Goal: Task Accomplishment & Management: Complete application form

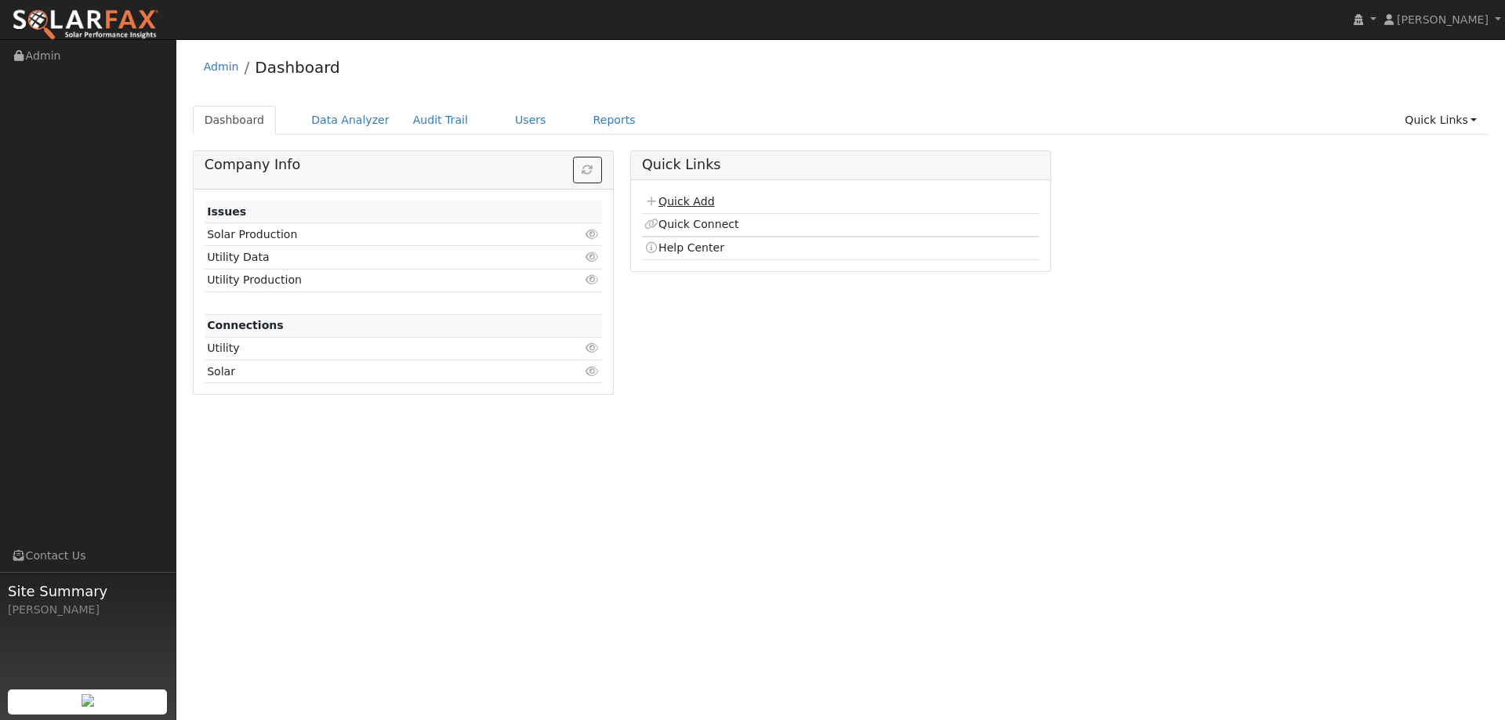
click at [689, 199] on link "Quick Add" at bounding box center [679, 201] width 70 height 13
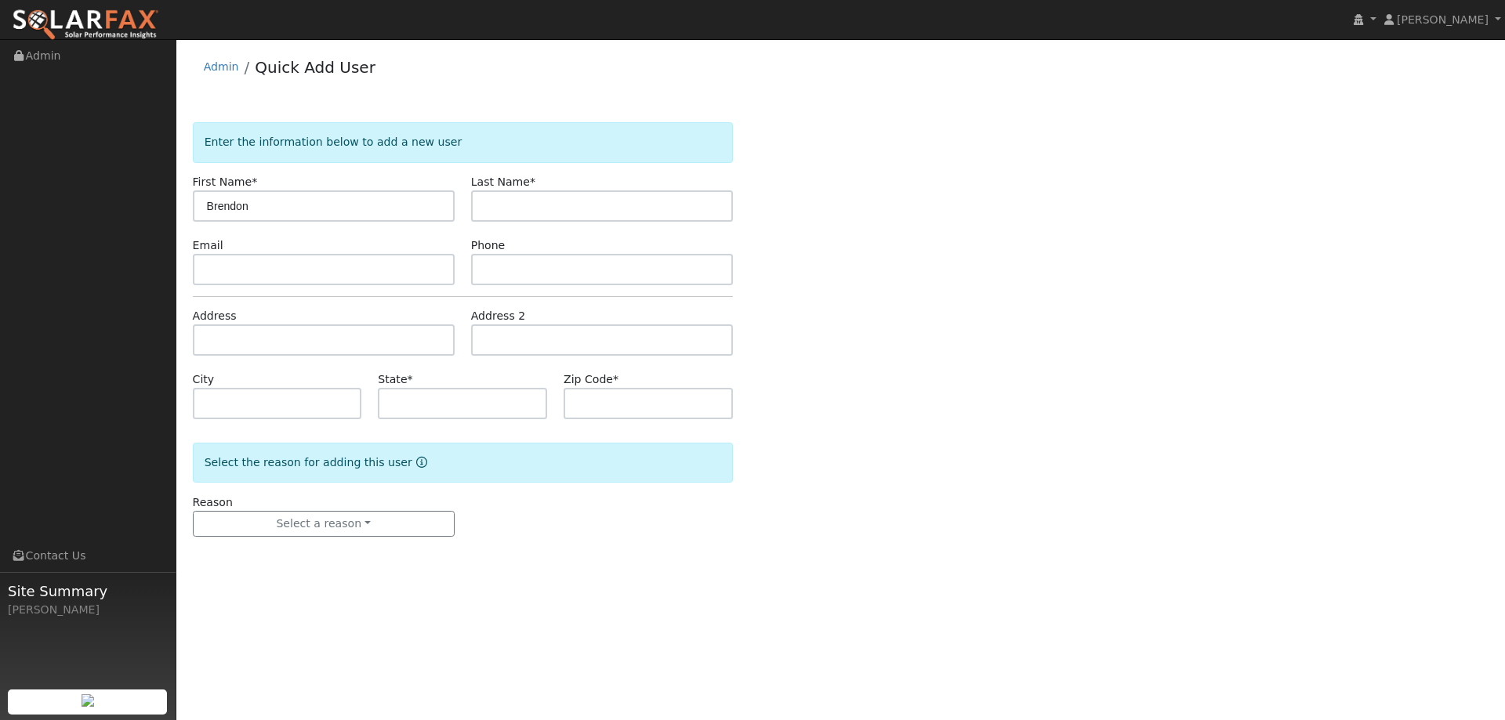
type input "Brendon"
type input "Kleiner"
paste input "brendonkleiner@yahoo.com"
type input "brendonkleiner@yahoo.com"
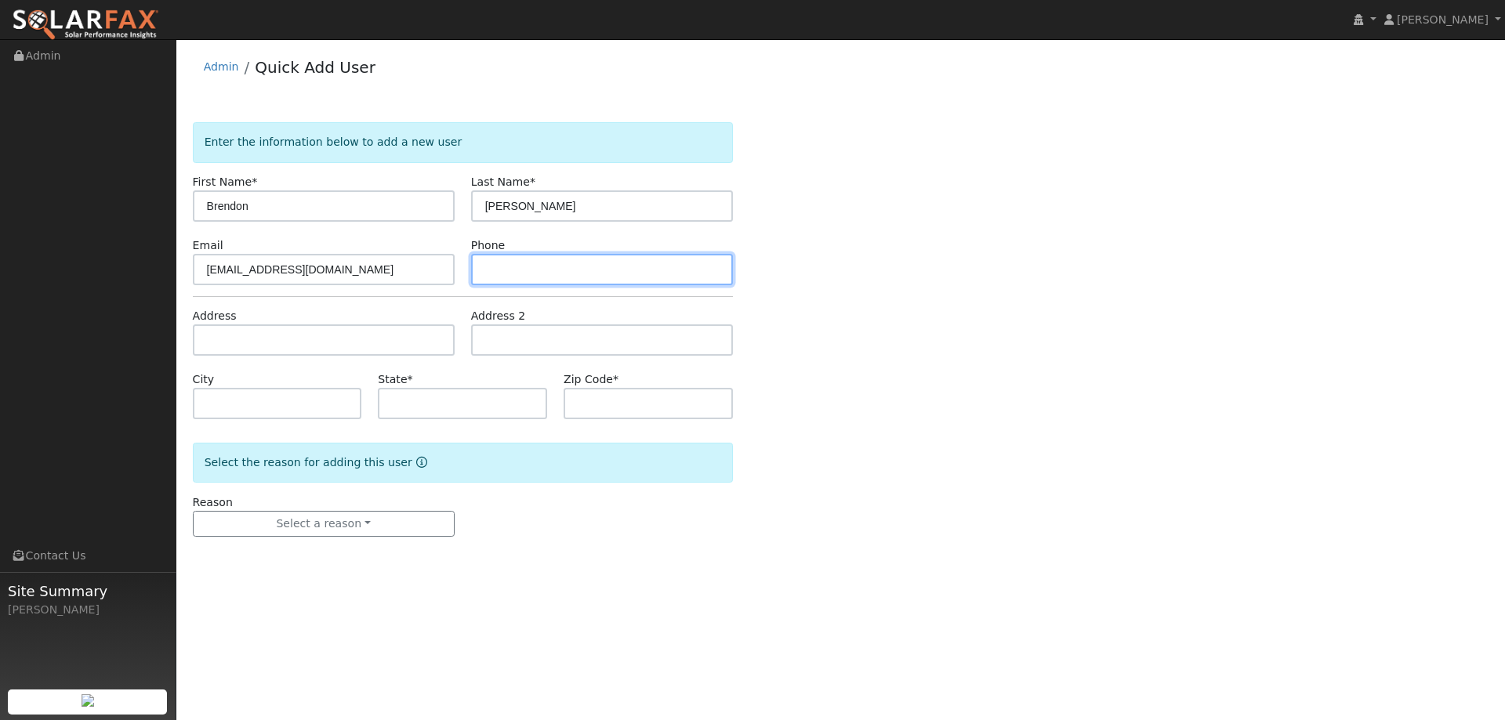
click at [528, 259] on input "text" at bounding box center [602, 269] width 262 height 31
paste input "(516) 633-1975"
type input "(516) 633-1975"
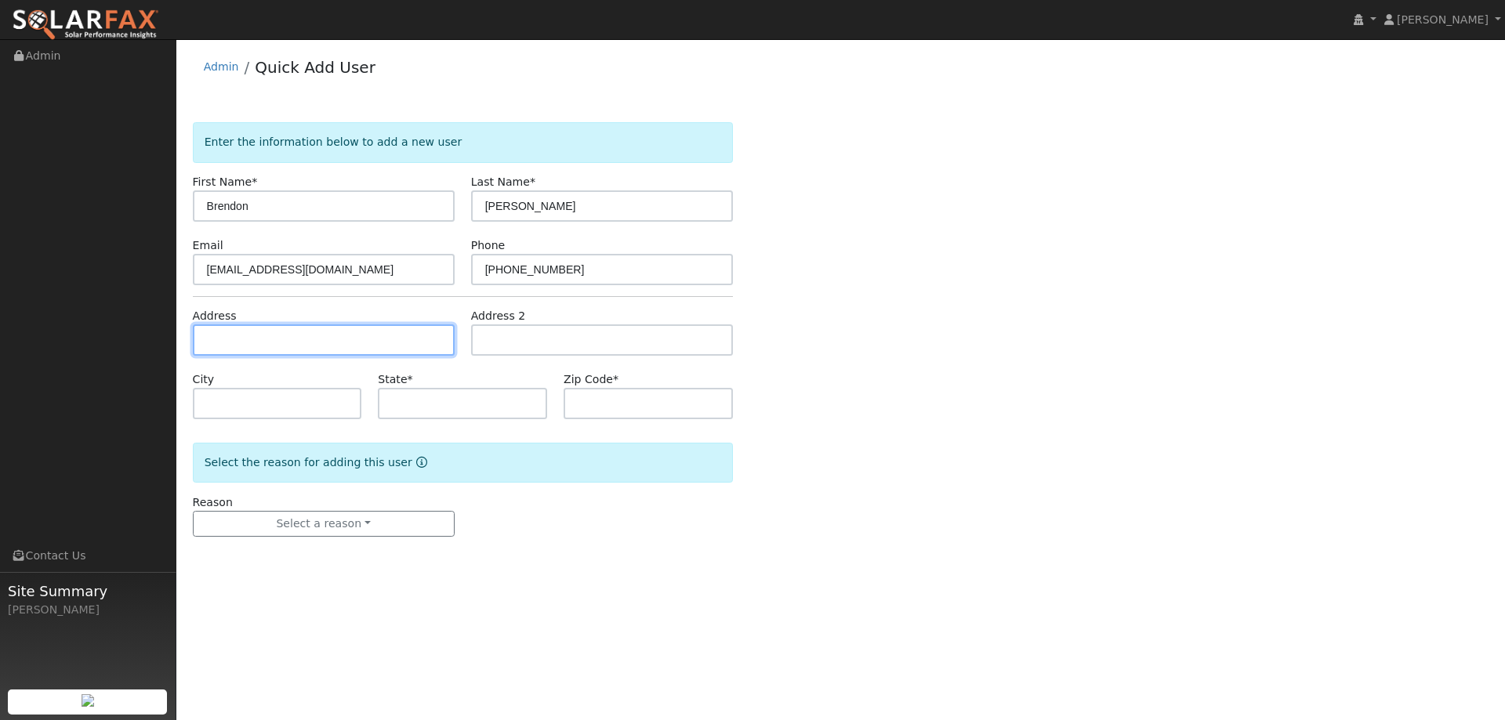
click at [394, 343] on input "text" at bounding box center [324, 340] width 262 height 31
paste input "103 Via Cabrera Lane"
type input "103 Via Cabrera Lane"
type input "Martinez"
type input "CA"
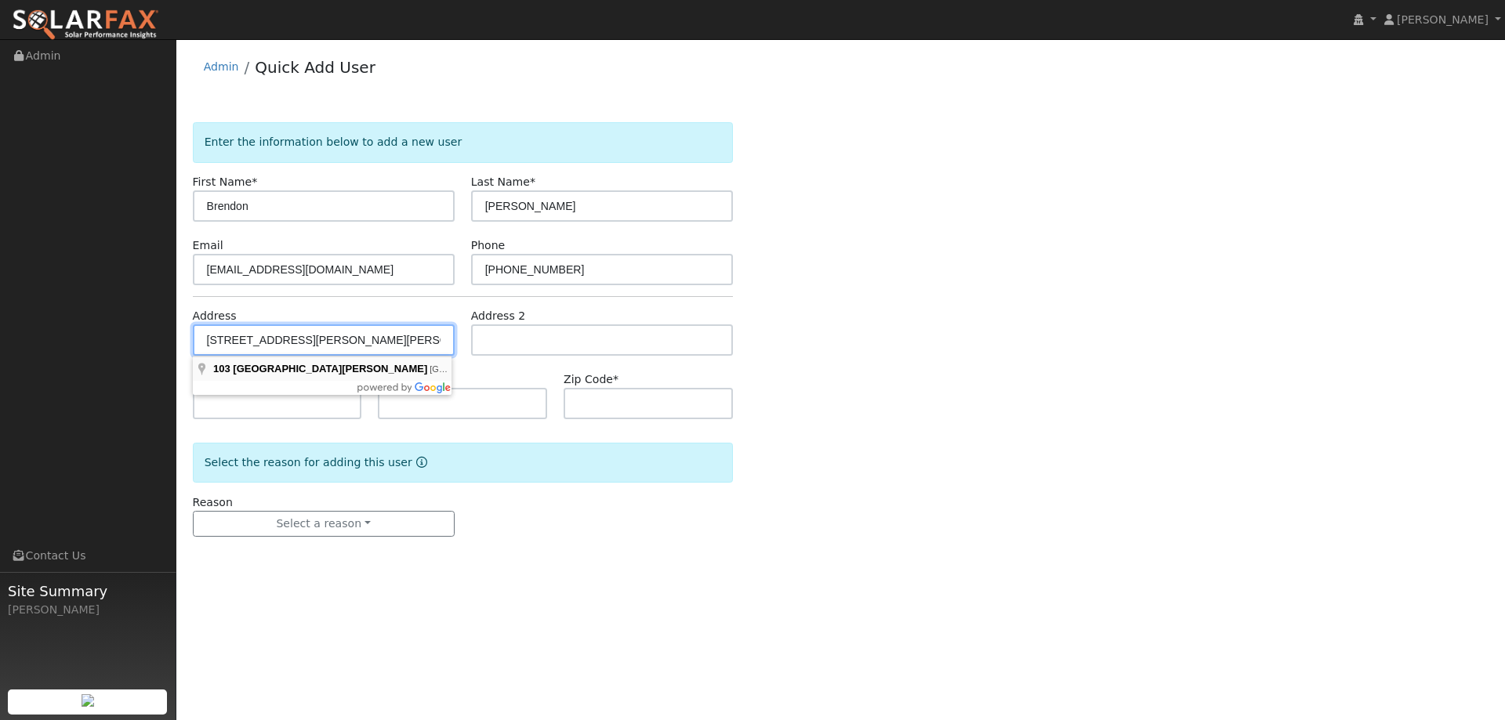
type input "94553"
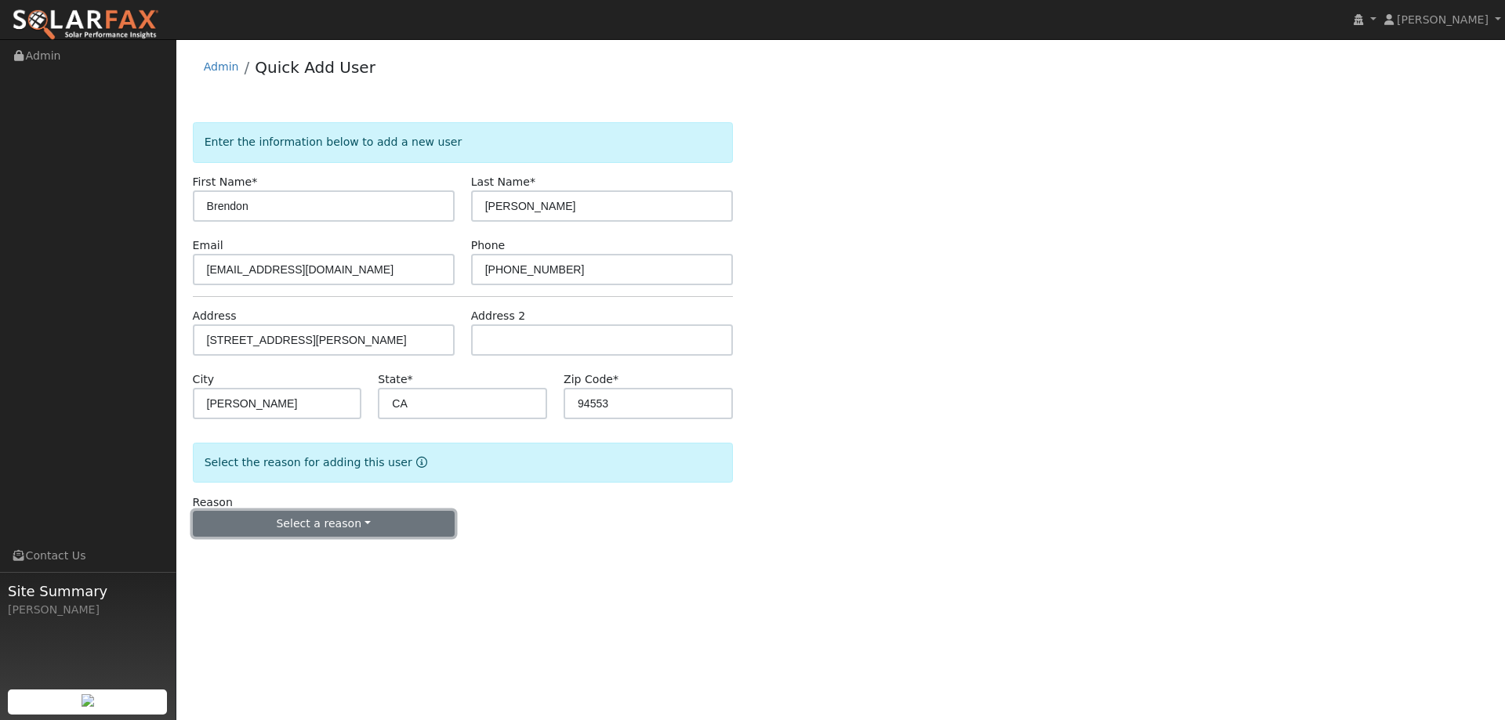
click at [352, 523] on button "Select a reason" at bounding box center [324, 524] width 262 height 27
click at [317, 558] on link "New lead" at bounding box center [280, 557] width 173 height 22
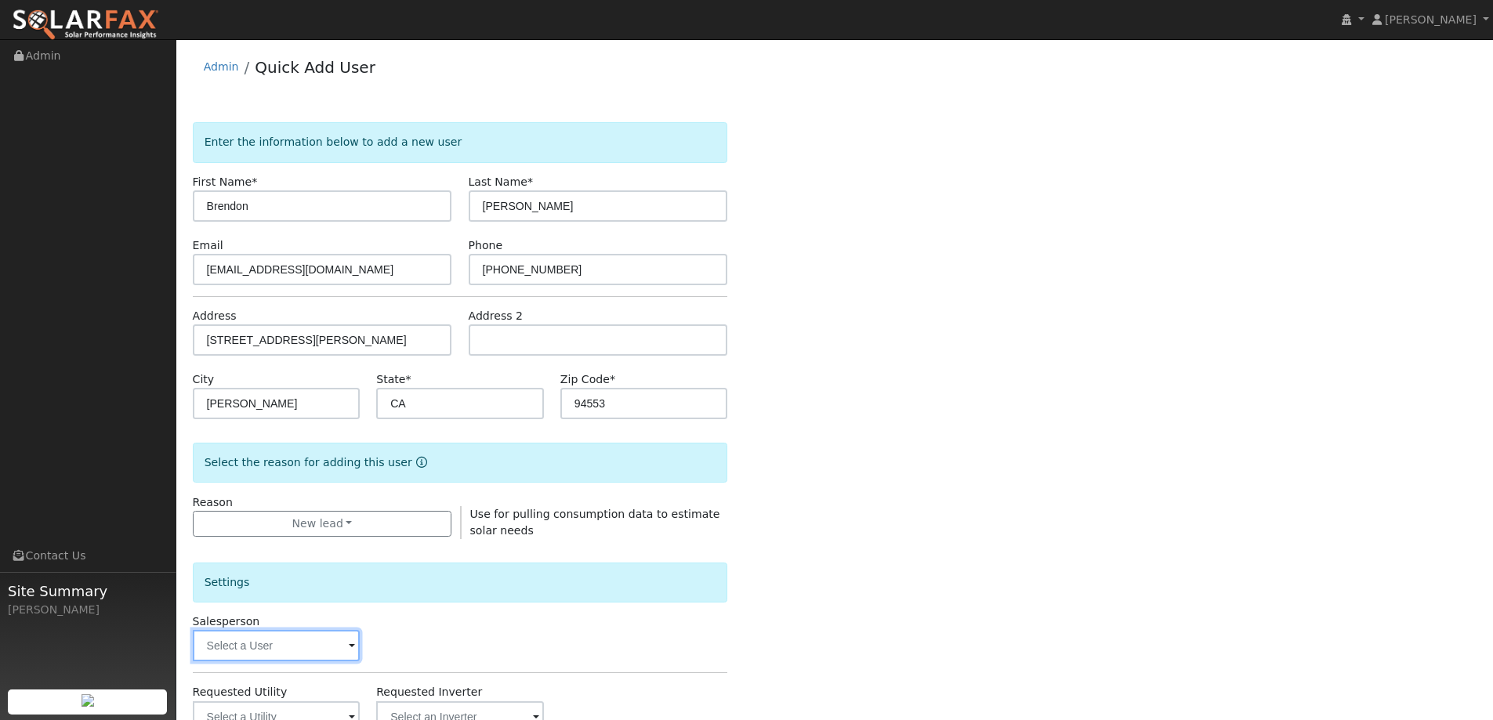
click at [274, 652] on input "text" at bounding box center [277, 645] width 168 height 31
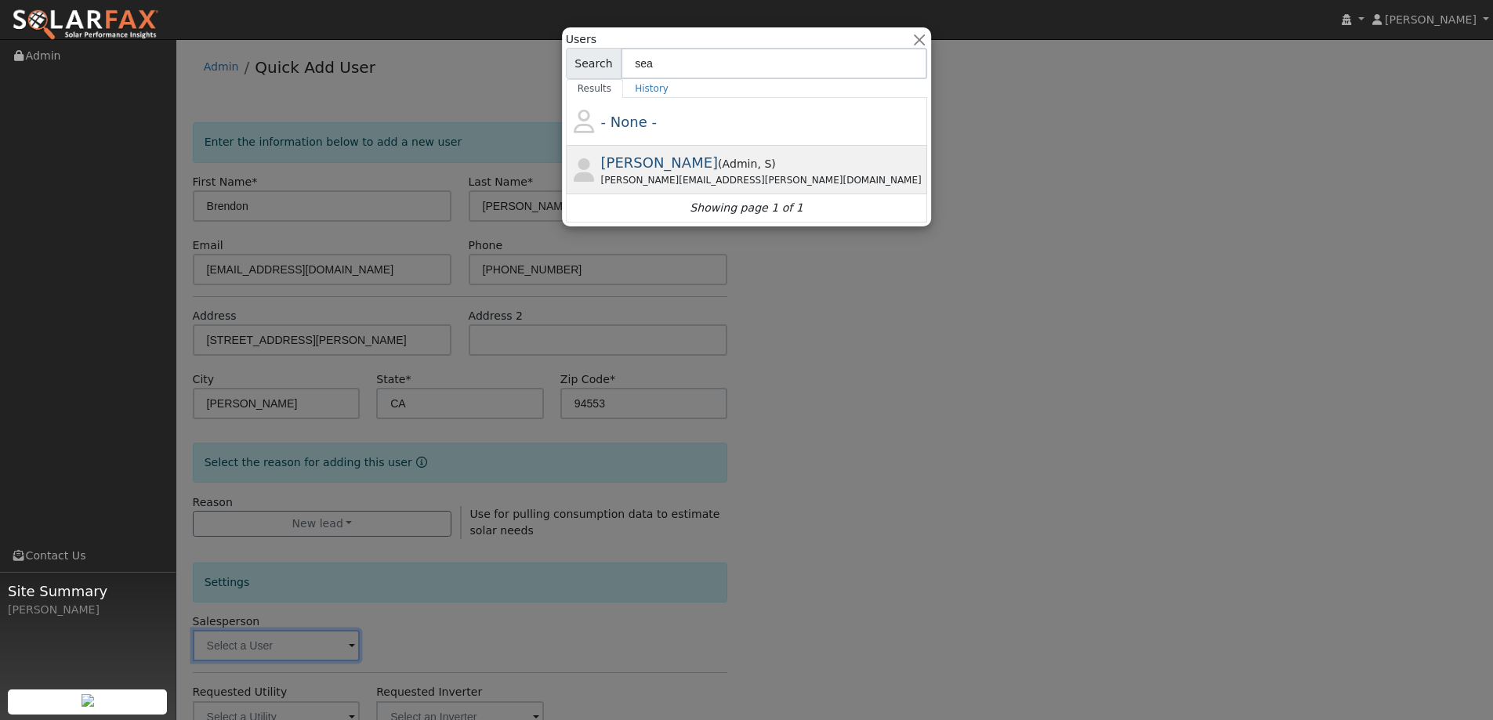
type input "sea"
click at [757, 158] on span "Admin" at bounding box center [764, 164] width 14 height 13
type input "Sean Harrington"
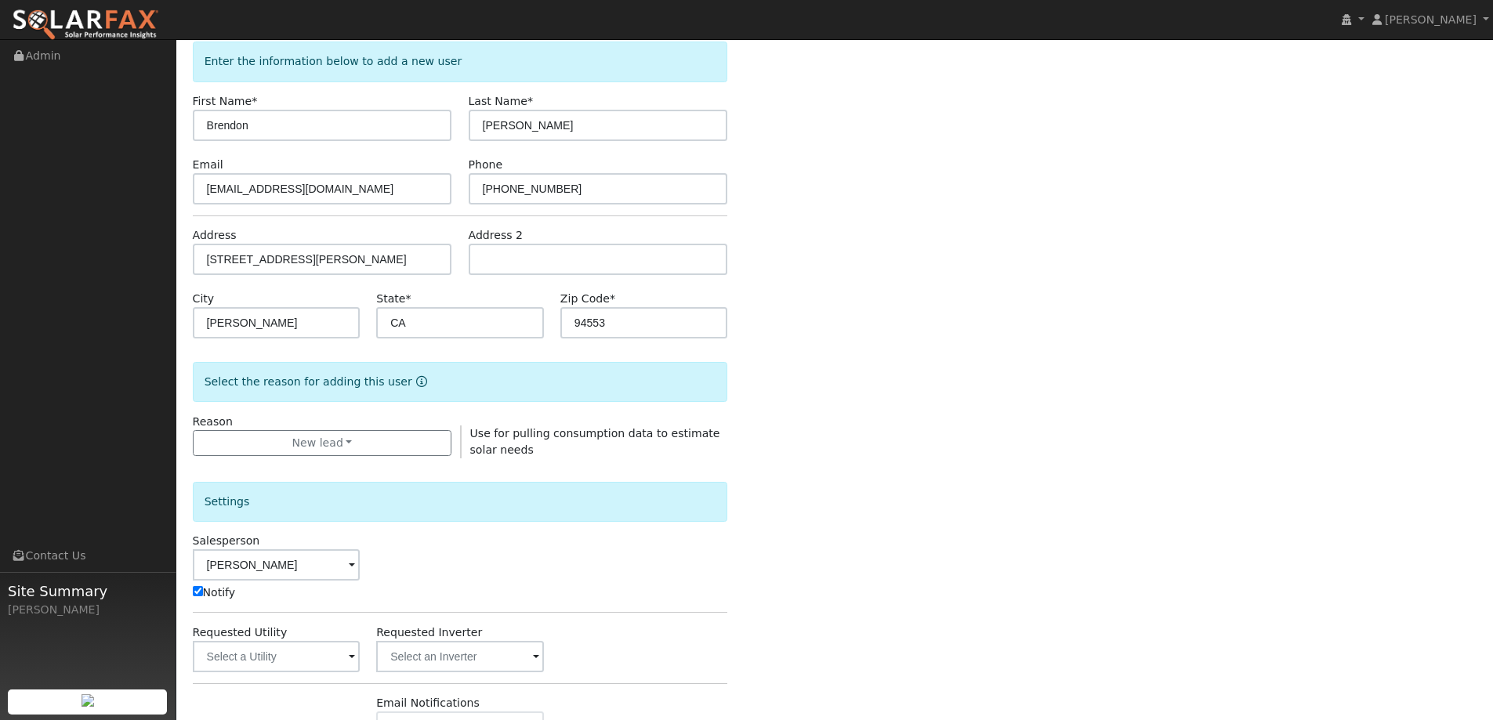
scroll to position [157, 0]
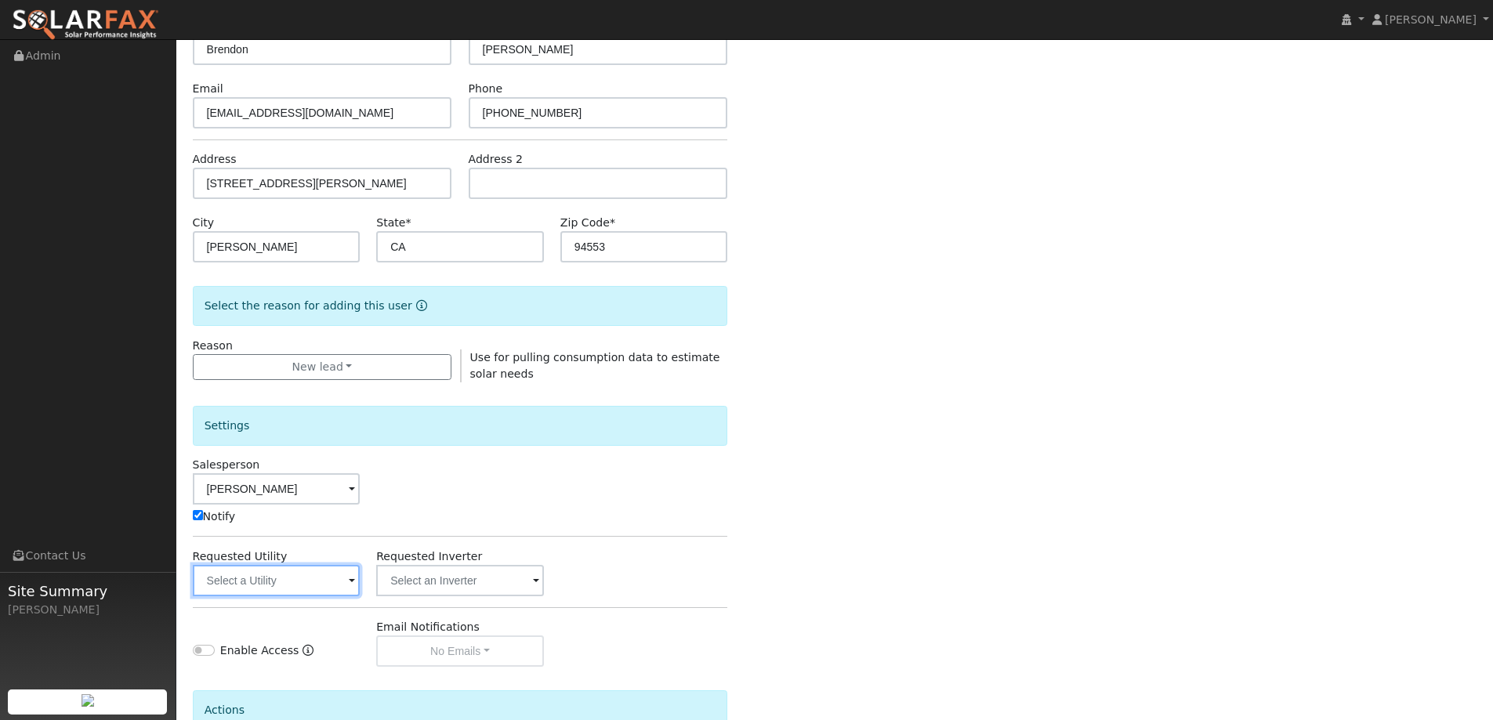
click at [315, 575] on input "text" at bounding box center [277, 580] width 168 height 31
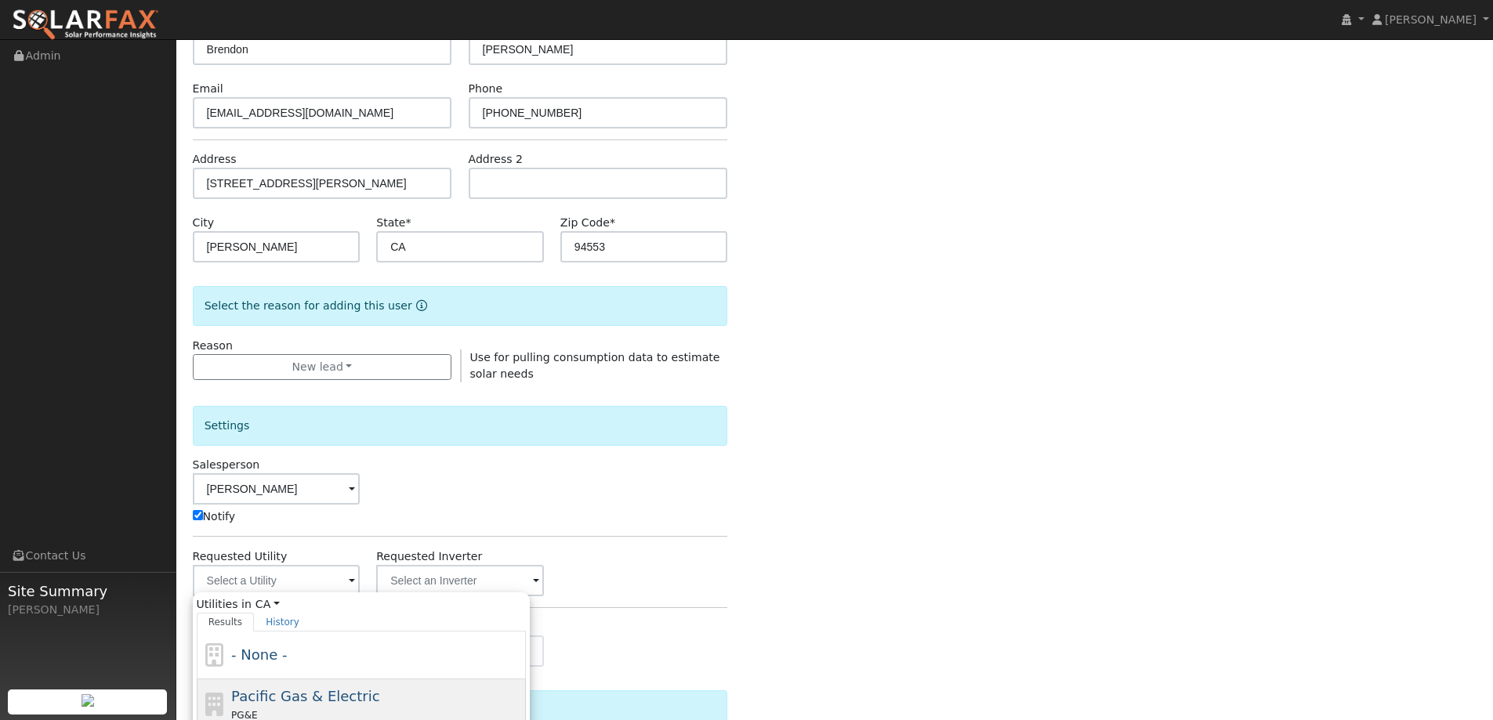
click at [361, 716] on div "PG&E" at bounding box center [376, 715] width 291 height 16
type input "Pacific Gas & Electric"
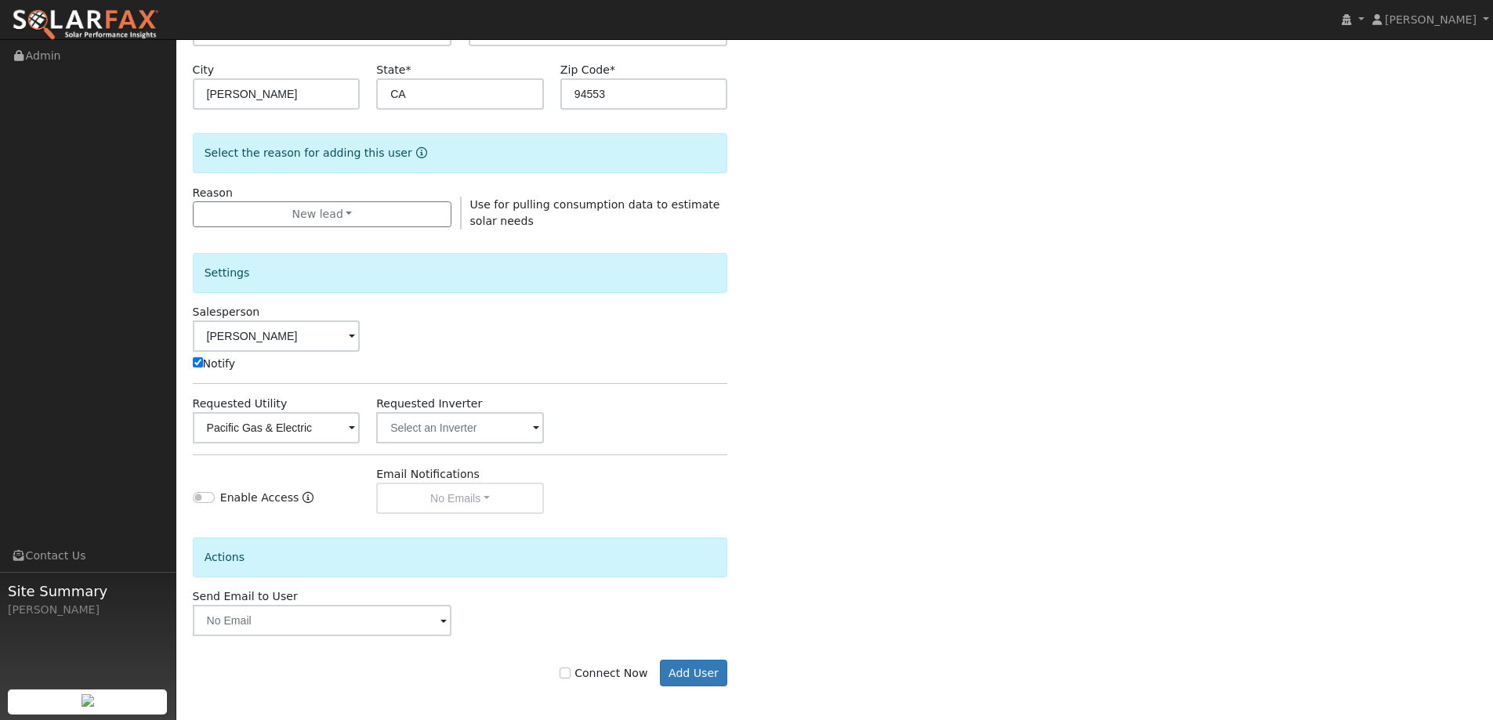
scroll to position [314, 0]
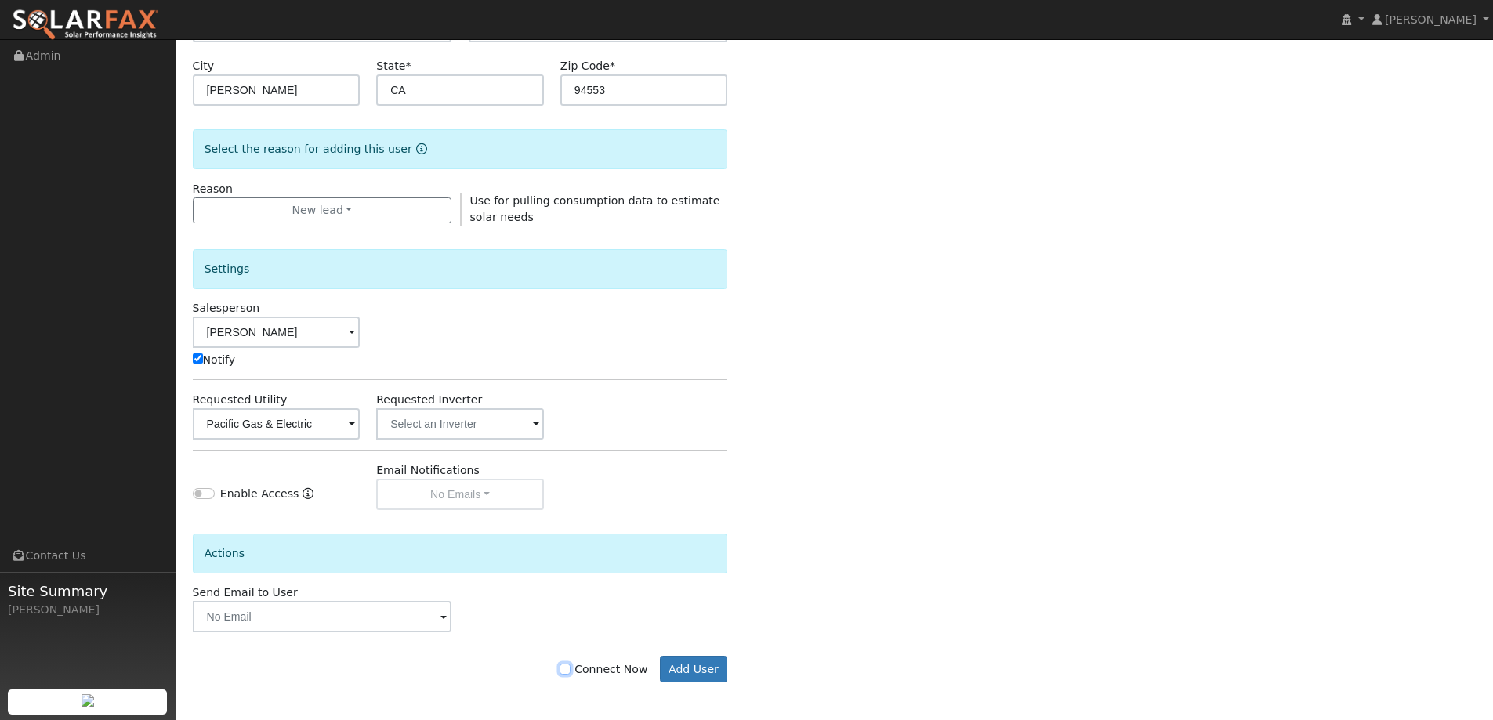
click at [571, 669] on input "Connect Now" at bounding box center [565, 669] width 11 height 11
checkbox input "true"
click at [668, 676] on button "Add User" at bounding box center [694, 669] width 68 height 27
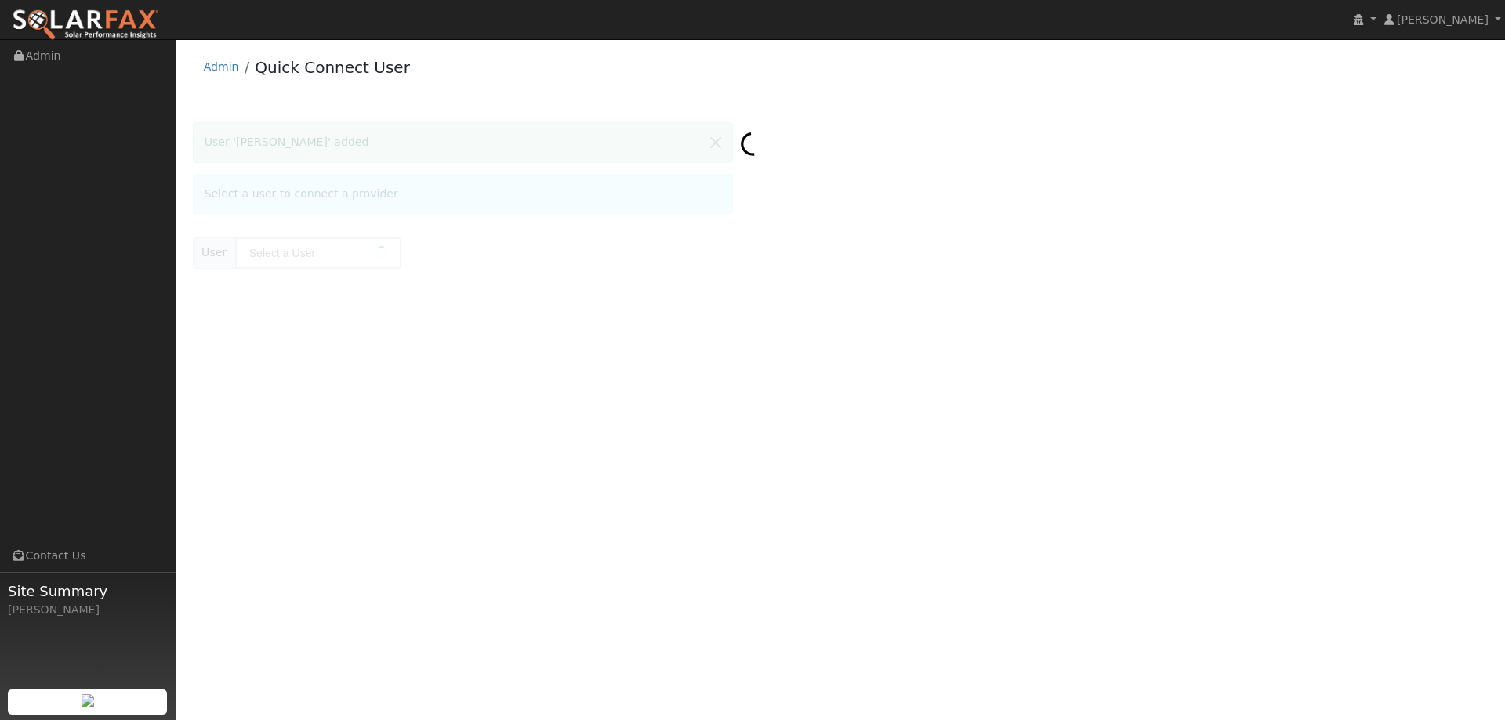
type input "[PERSON_NAME]"
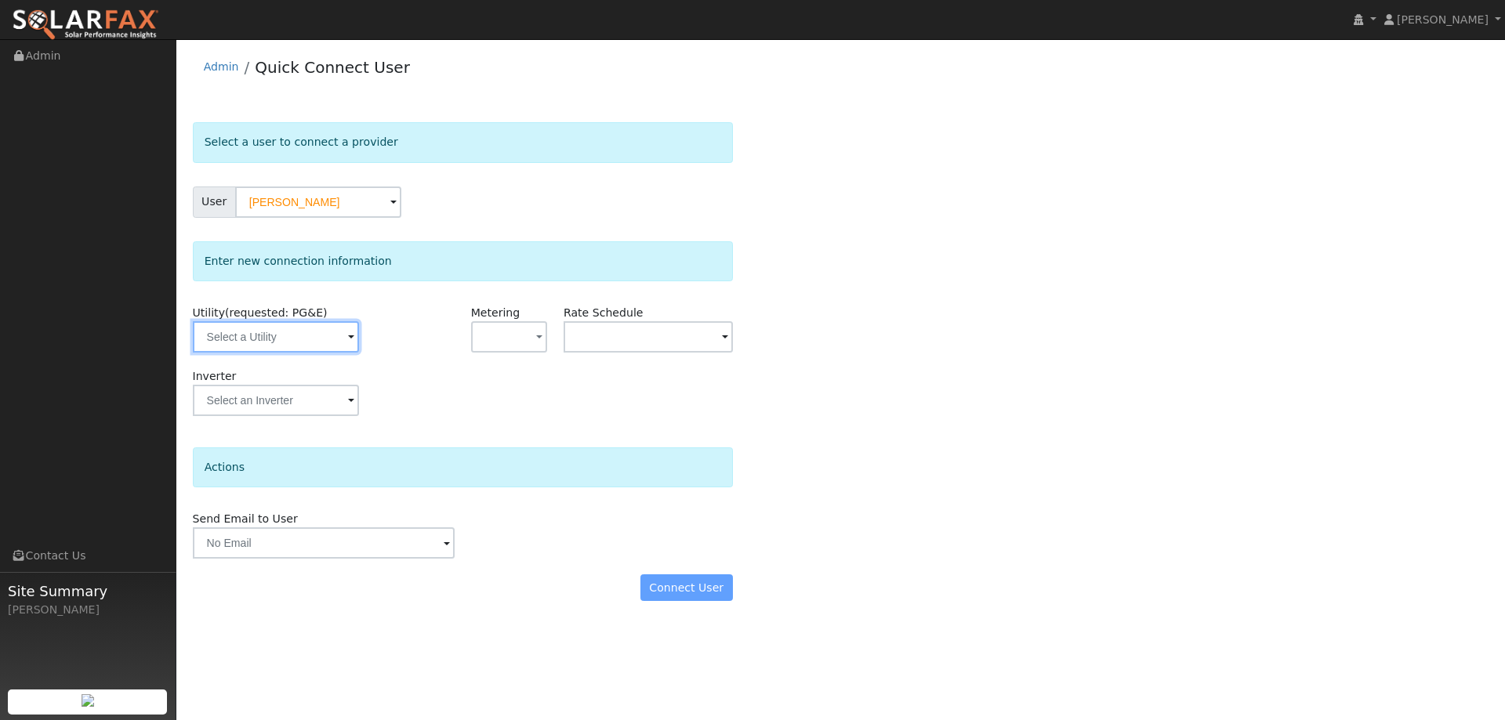
click at [317, 343] on input "text" at bounding box center [276, 336] width 166 height 31
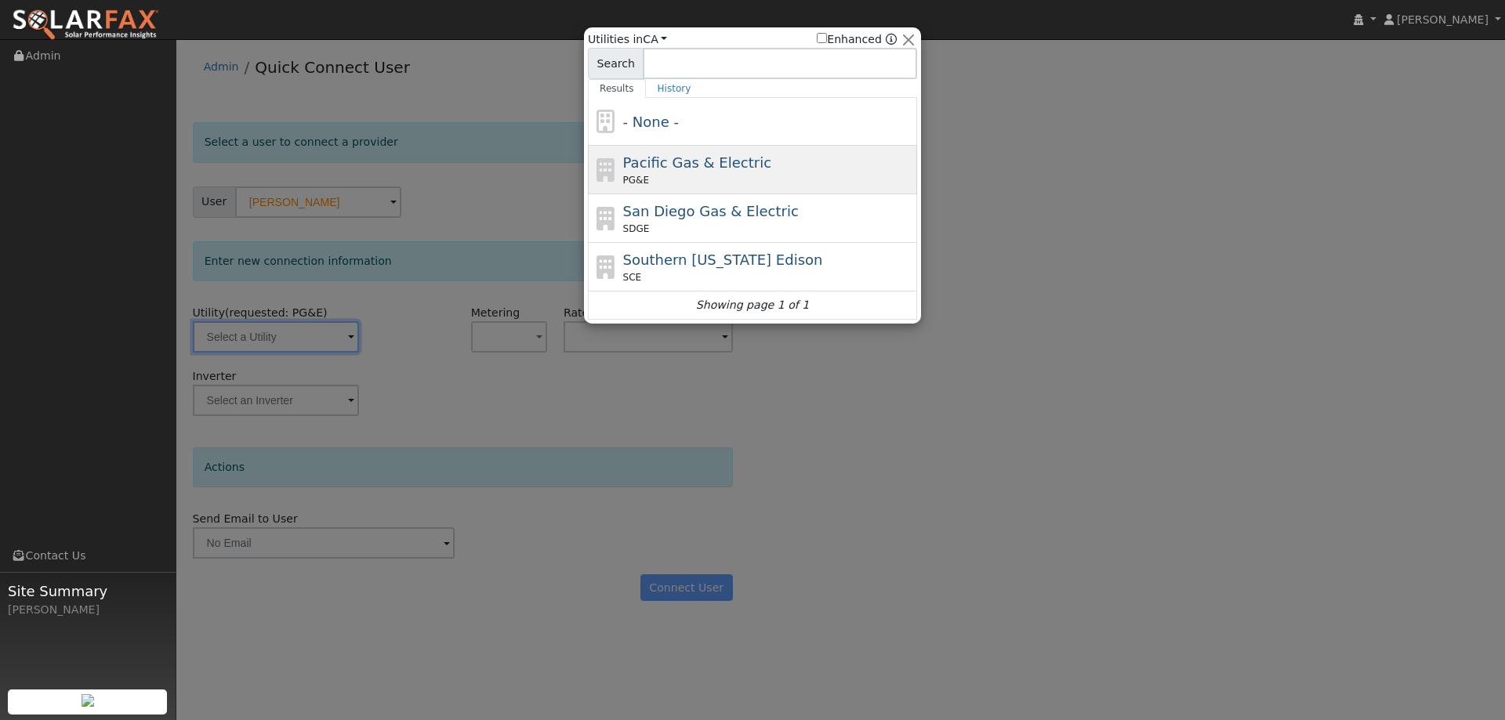
click at [777, 154] on div "Pacific Gas & Electric PG&E" at bounding box center [768, 169] width 291 height 35
type input "PG&E"
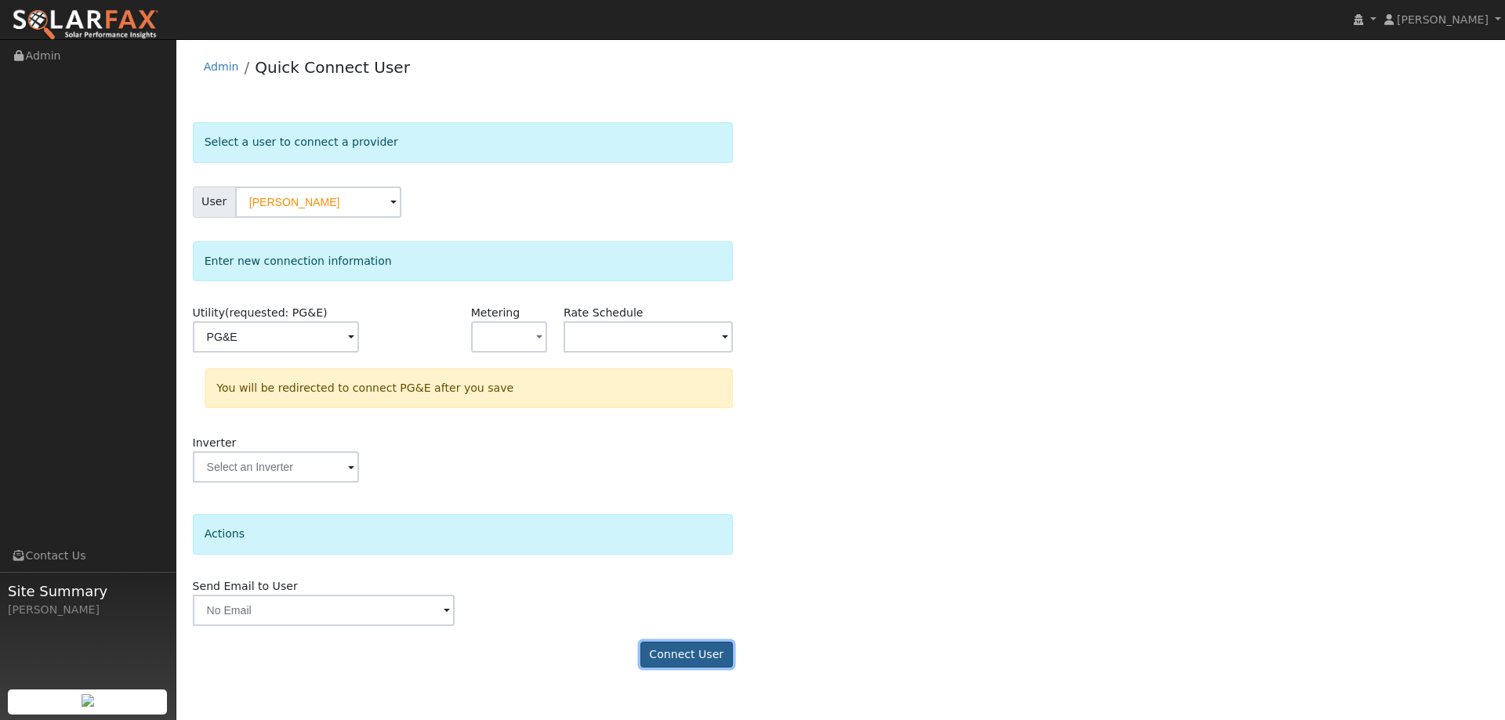
click at [694, 655] on button "Connect User" at bounding box center [686, 655] width 92 height 27
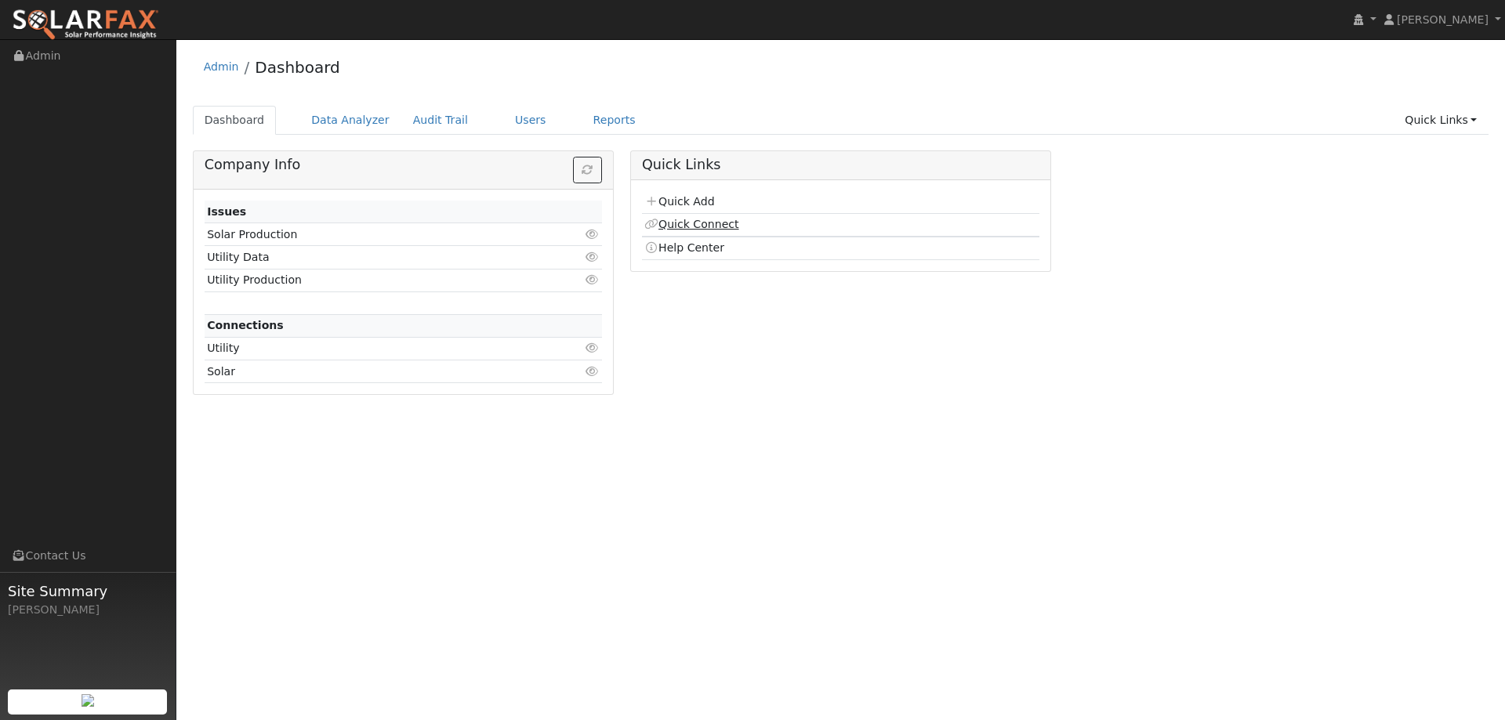
click at [665, 227] on link "Quick Connect" at bounding box center [691, 224] width 94 height 13
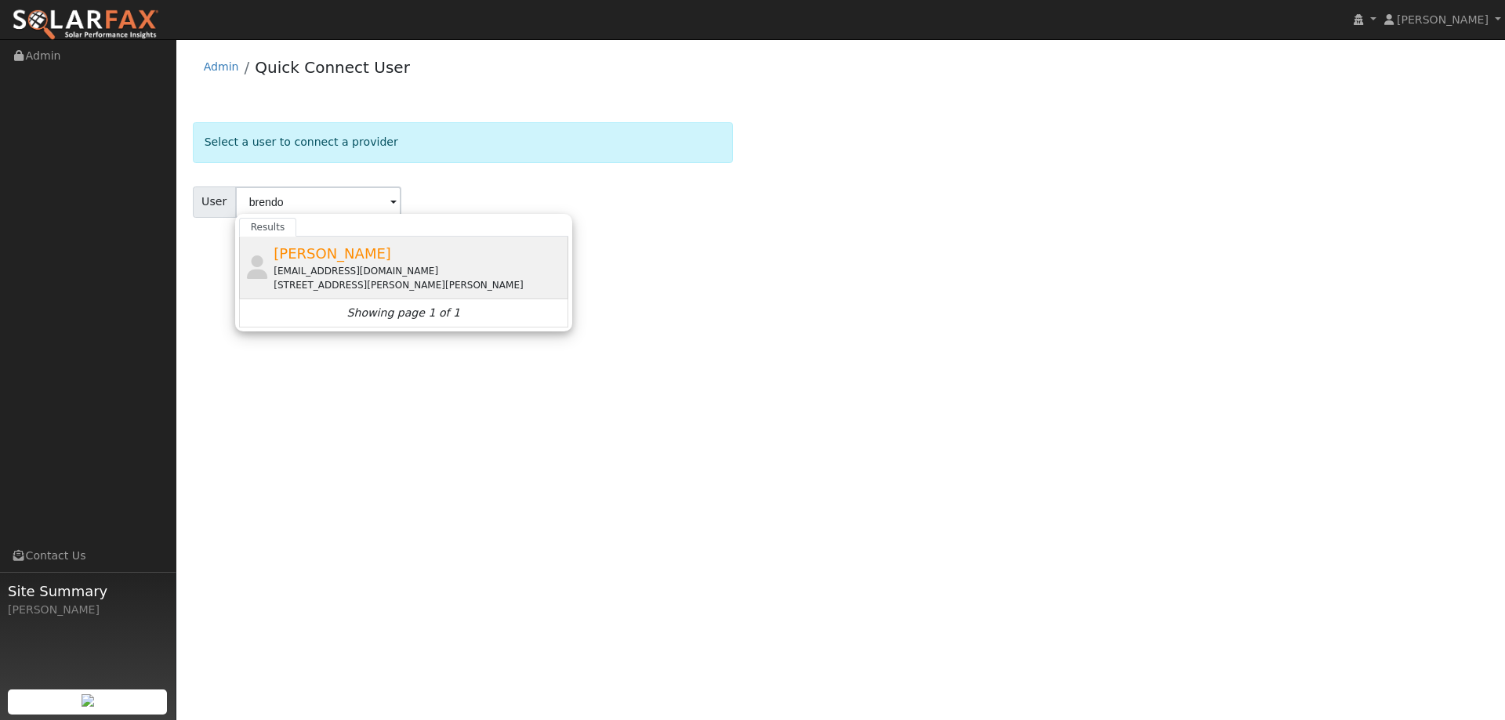
click at [328, 246] on span "[PERSON_NAME]" at bounding box center [333, 253] width 118 height 16
type input "[PERSON_NAME]"
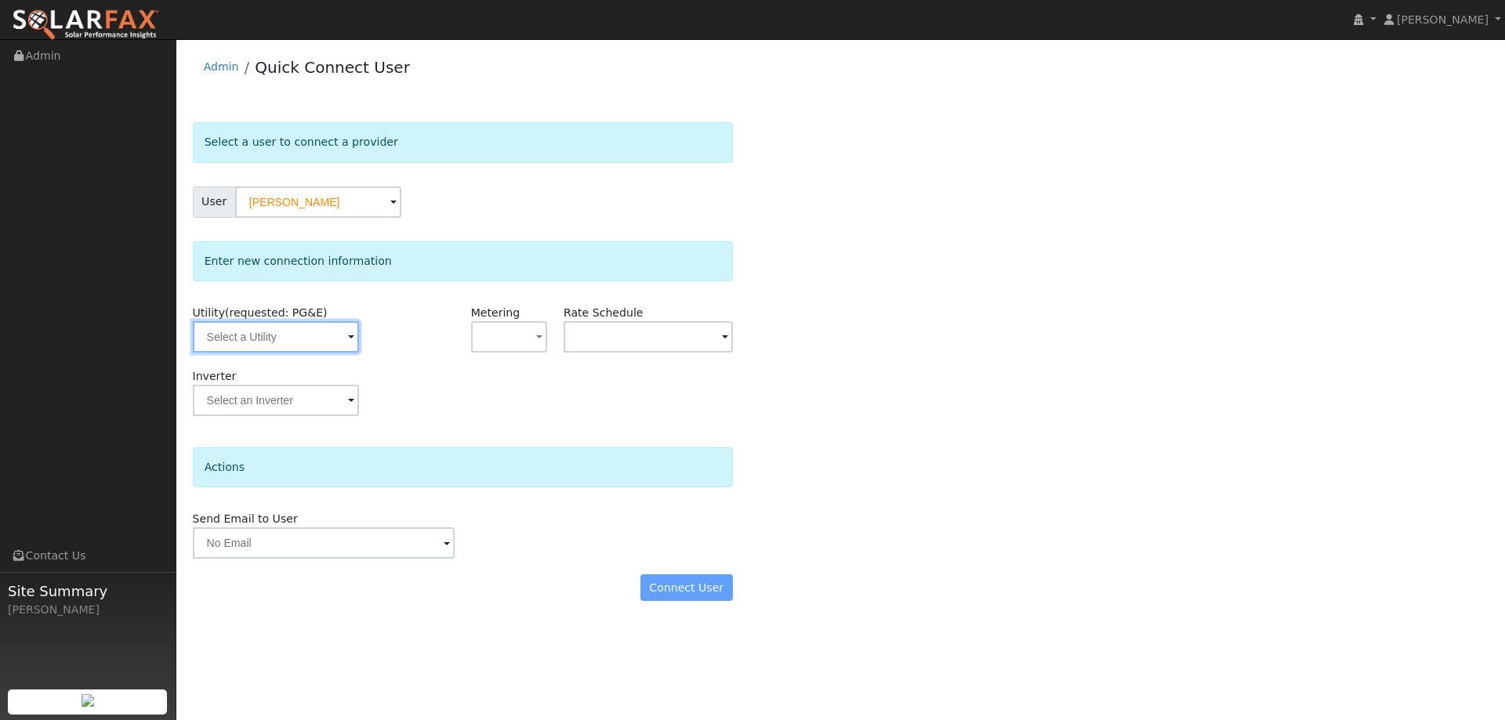
click at [296, 340] on input "text" at bounding box center [276, 336] width 166 height 31
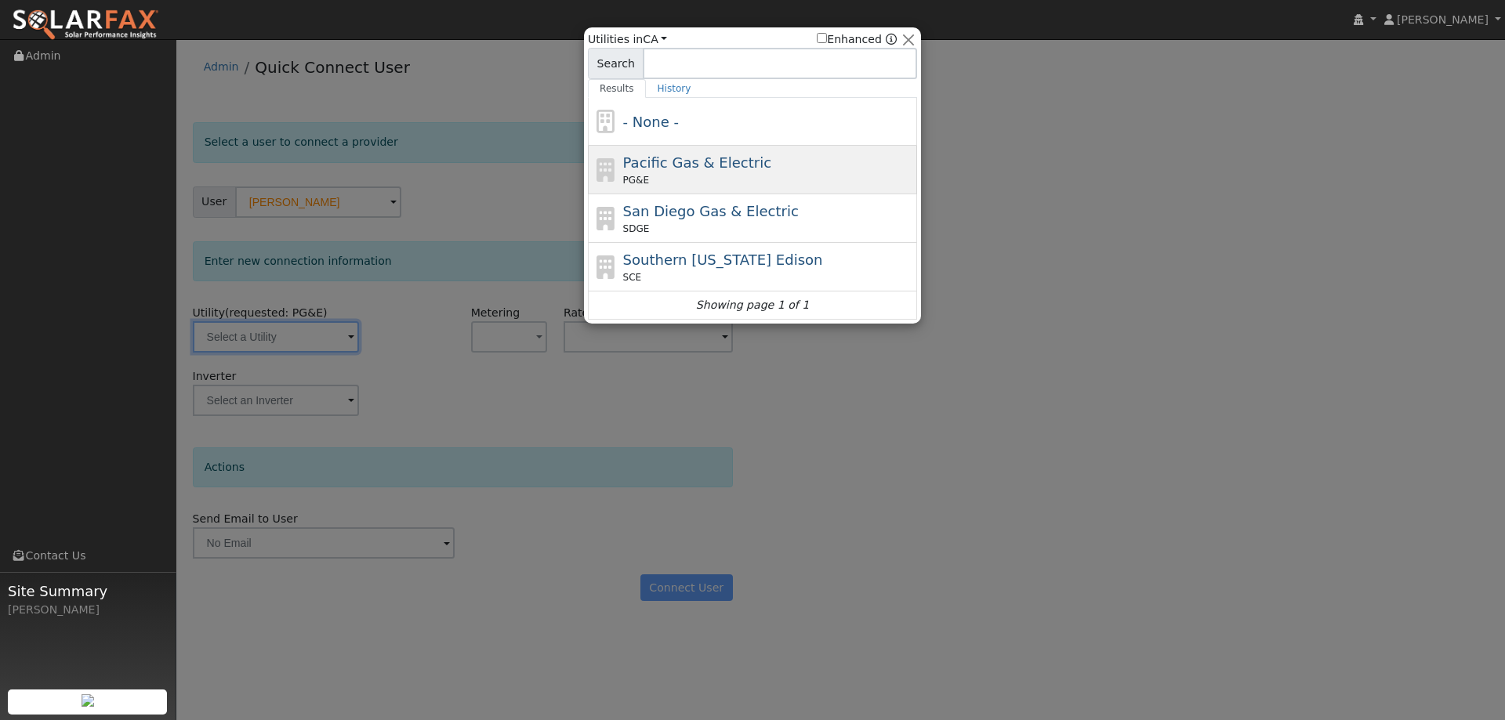
click at [663, 176] on div "PG&E" at bounding box center [768, 180] width 291 height 14
type input "PG&E"
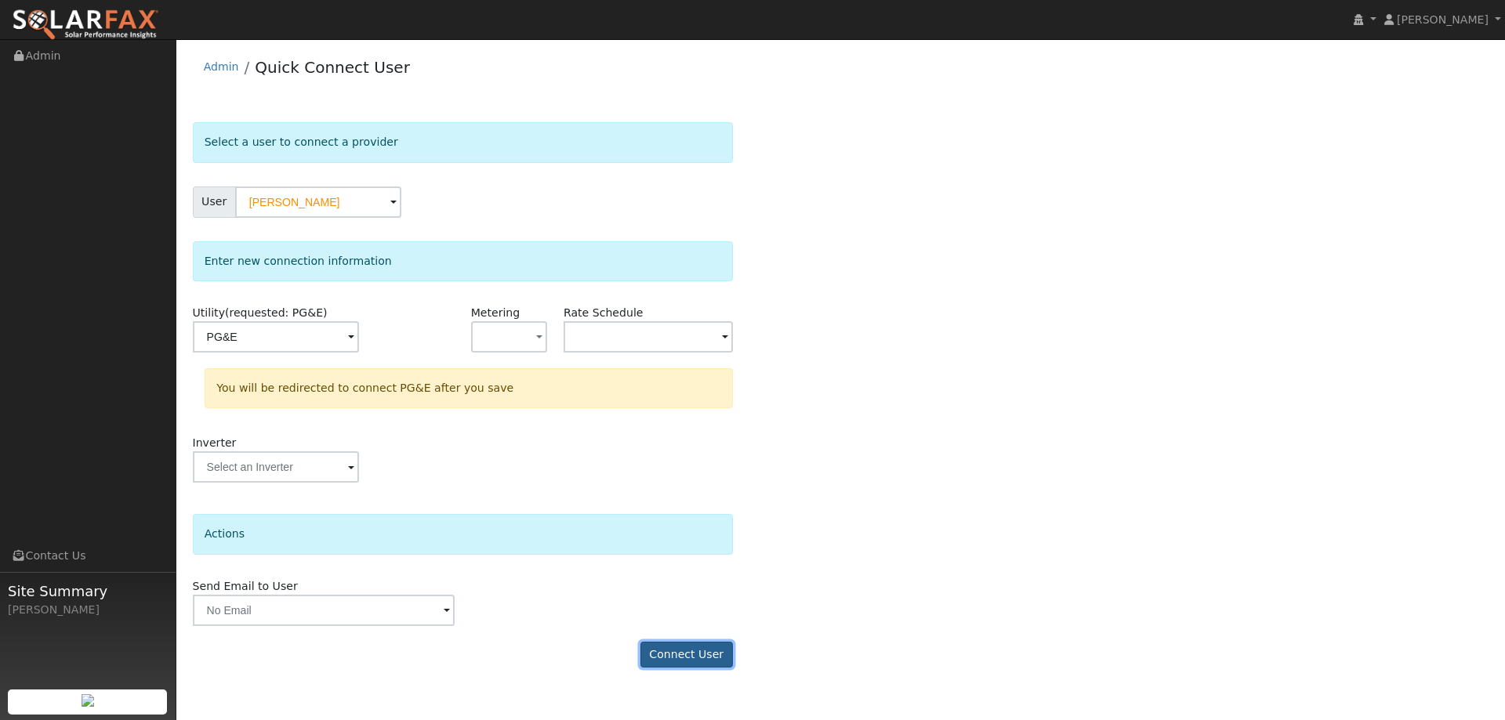
click at [690, 653] on button "Connect User" at bounding box center [686, 655] width 92 height 27
